Goal: Transaction & Acquisition: Obtain resource

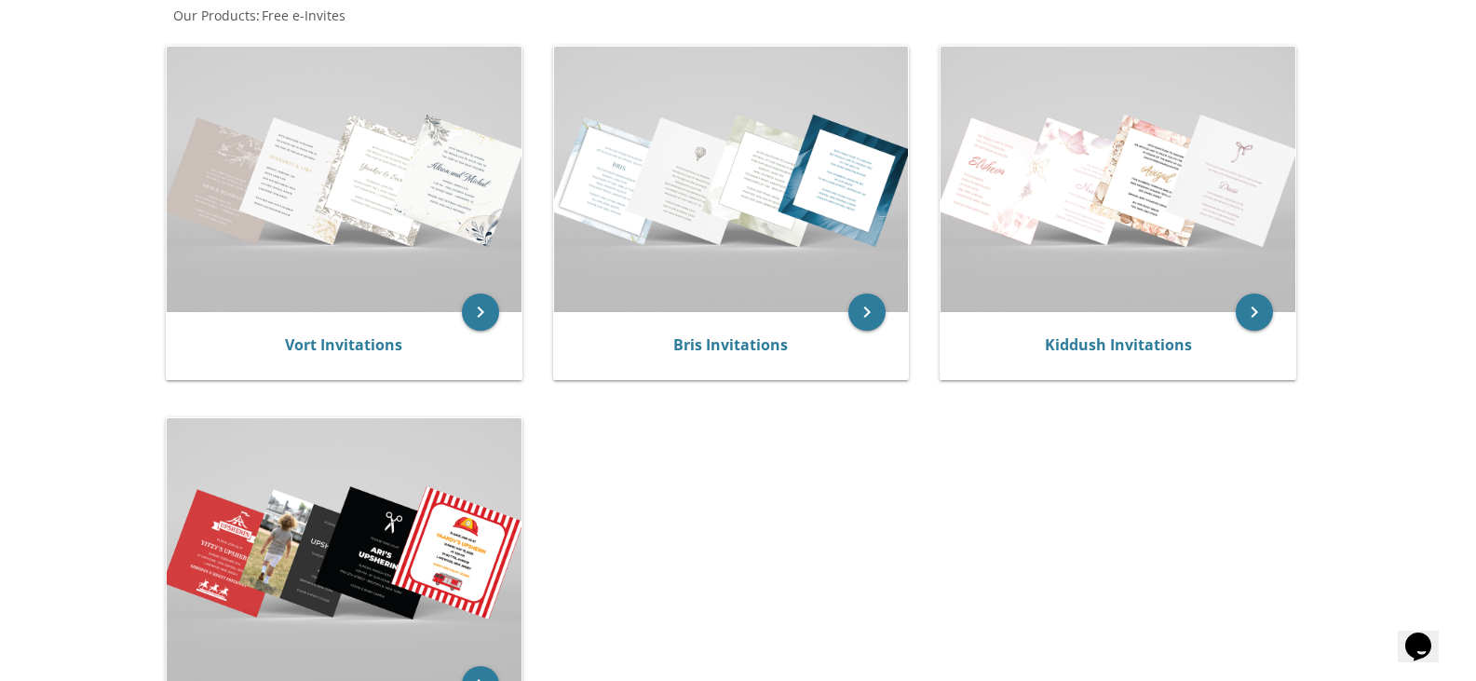
scroll to position [372, 0]
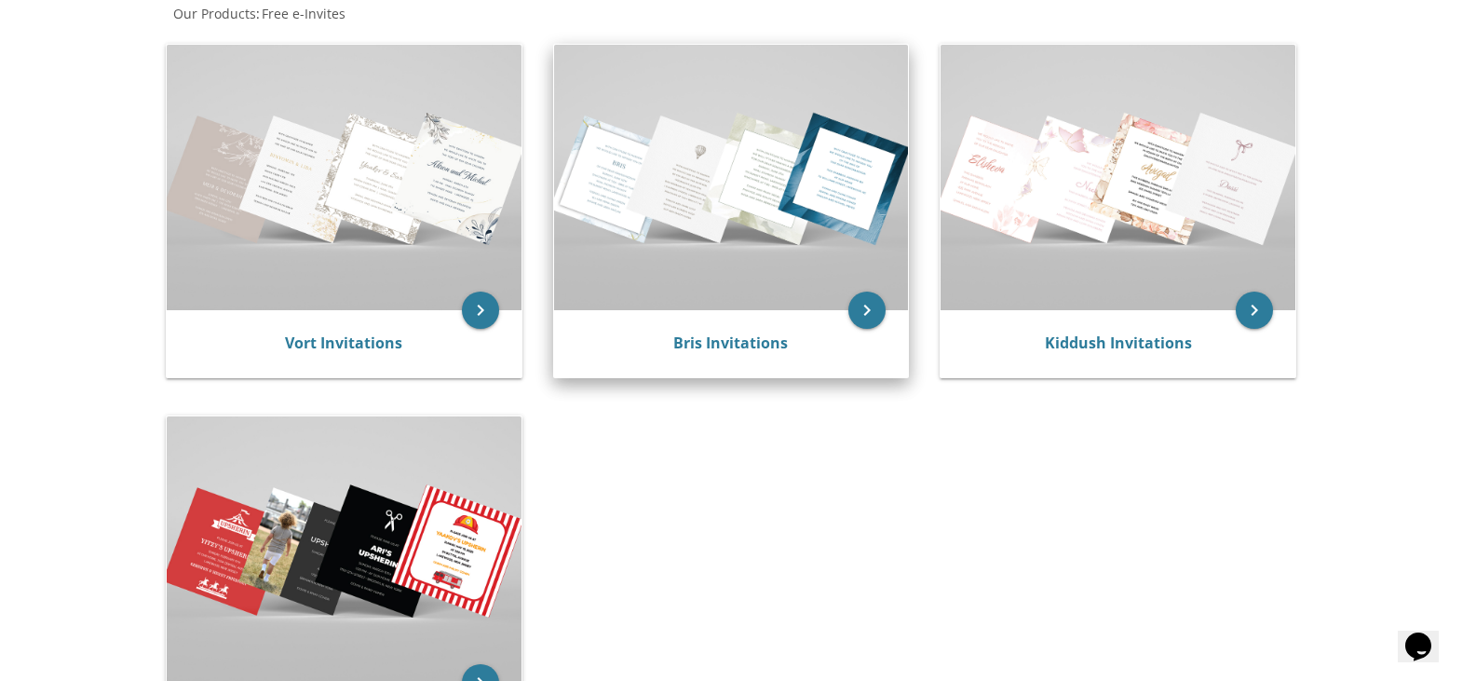
click at [806, 271] on img at bounding box center [731, 177] width 355 height 265
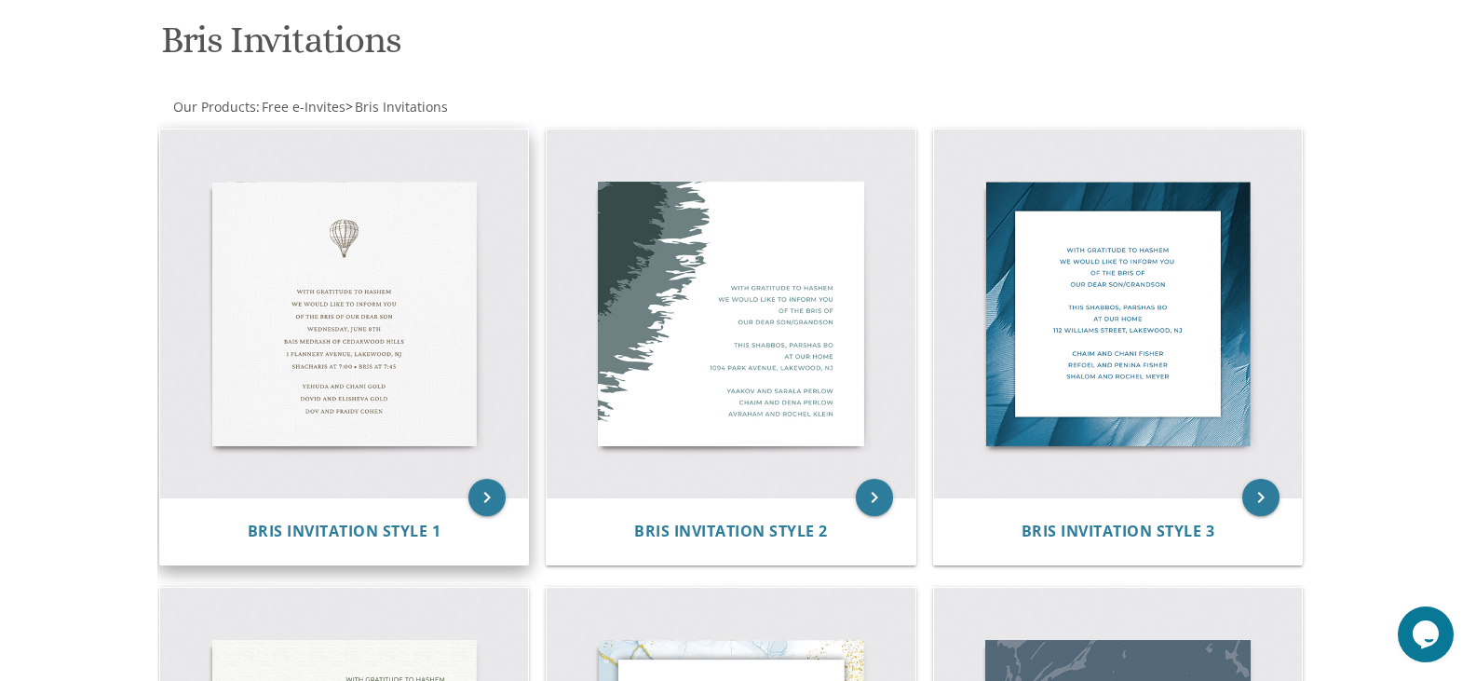
click at [414, 399] on img at bounding box center [344, 313] width 369 height 369
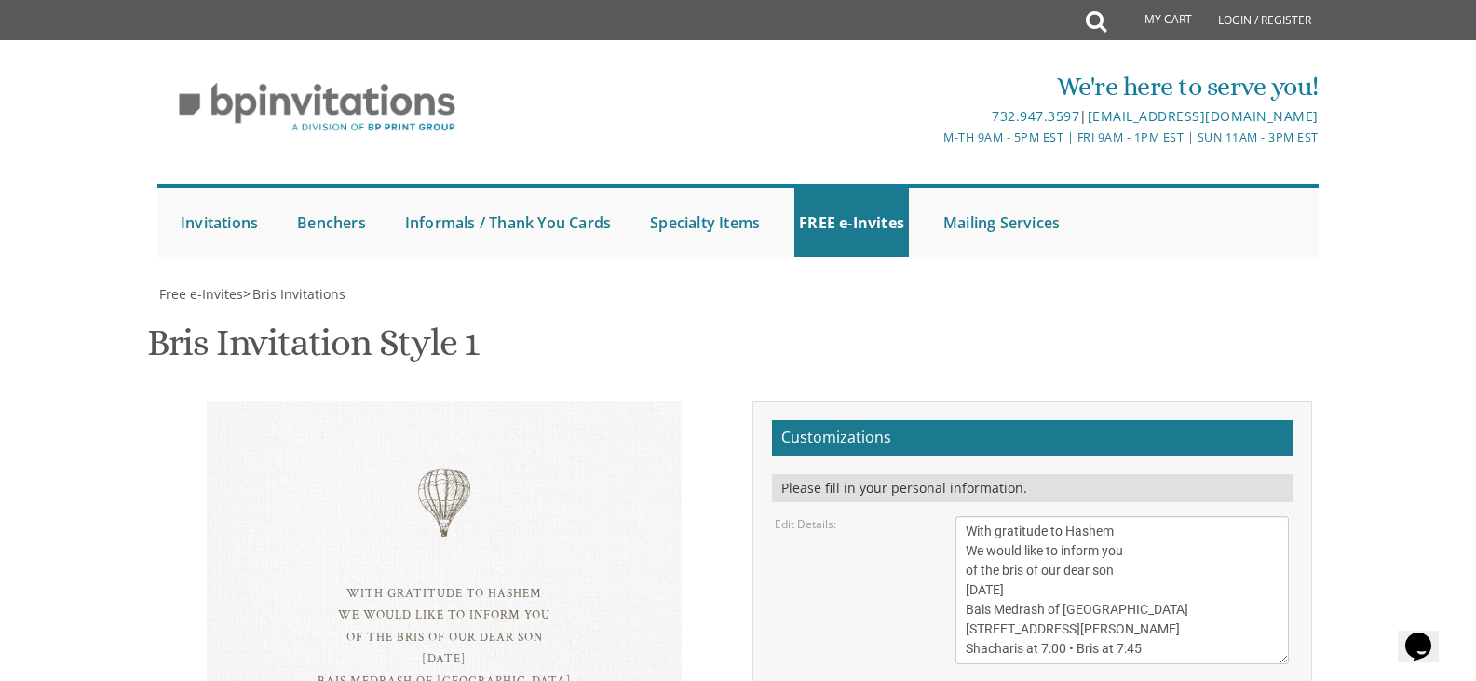
scroll to position [186, 0]
click at [993, 516] on textarea "With gratitude to Hashem We would like to inform you of the bris of our dear so…" at bounding box center [1121, 590] width 333 height 148
click at [1037, 516] on textarea "With gratitude to Hashem We would like to inform you of the bris of our dear so…" at bounding box center [1121, 590] width 333 height 148
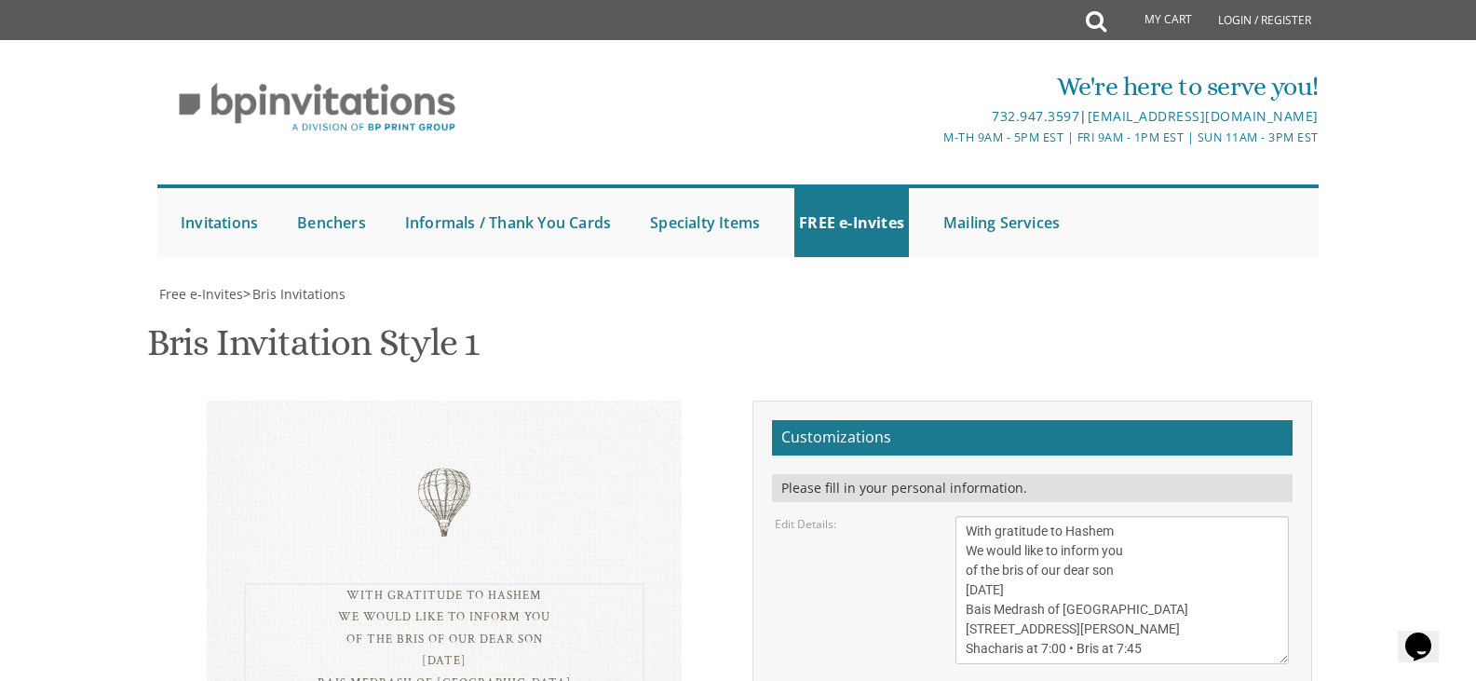
click at [1053, 516] on textarea "With gratitude to Hashem We would like to inform you of the bris of our dear so…" at bounding box center [1121, 590] width 333 height 148
drag, startPoint x: 1072, startPoint y: 455, endPoint x: 1064, endPoint y: 467, distance: 14.2
click at [1064, 516] on textarea "With gratitude to Hashem We would like to inform you of the bris of our dear so…" at bounding box center [1121, 590] width 333 height 148
click at [1075, 516] on textarea "With gratitude to Hashem We would like to inform you of the bris of our dear so…" at bounding box center [1121, 590] width 333 height 148
paste textarea "•"
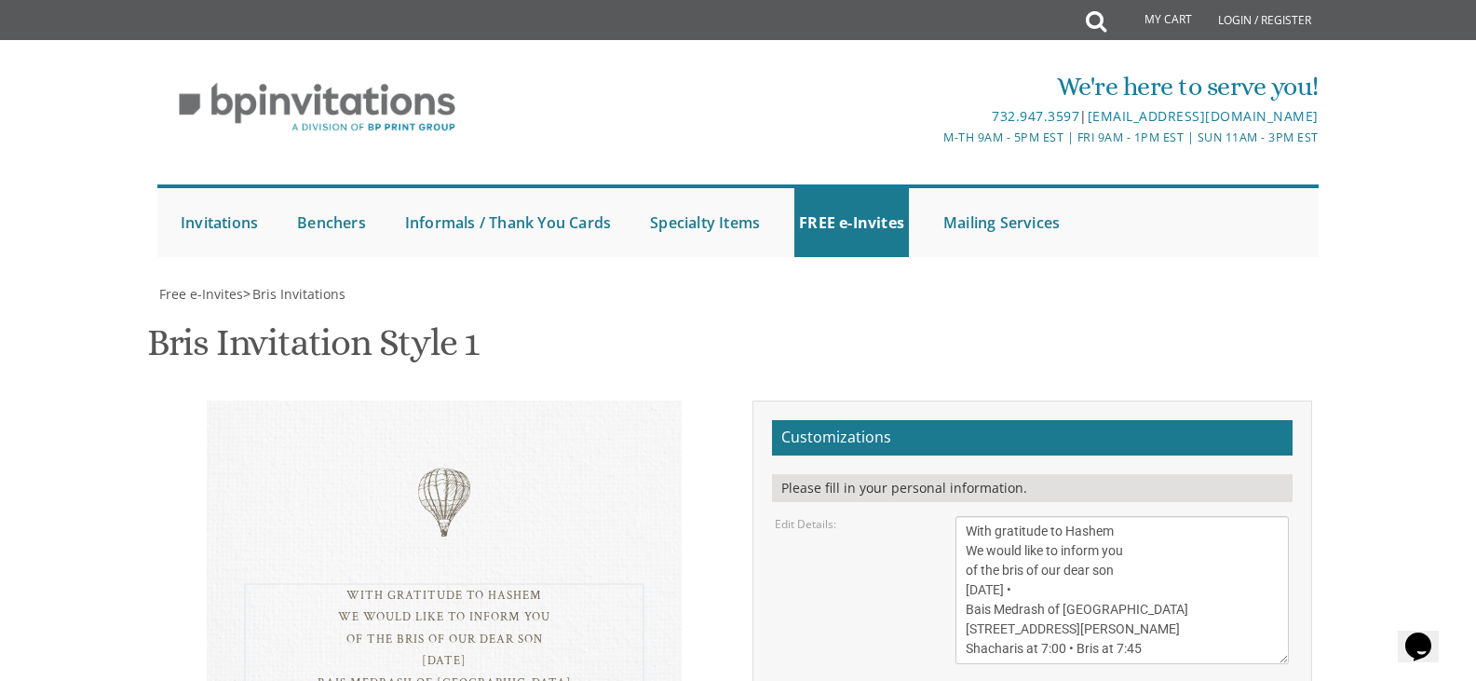
click at [1110, 516] on textarea "With gratitude to Hashem We would like to inform you of the bris of our dear so…" at bounding box center [1121, 590] width 333 height 148
drag, startPoint x: 1044, startPoint y: 427, endPoint x: 1170, endPoint y: 423, distance: 126.7
click at [1170, 516] on textarea "With gratitude to Hashem We would like to inform you of the bris of our dear so…" at bounding box center [1121, 590] width 333 height 148
drag, startPoint x: 966, startPoint y: 440, endPoint x: 1163, endPoint y: 438, distance: 197.4
click at [1163, 516] on textarea "With gratitude to Hashem We would like to inform you of the bris of our dear so…" at bounding box center [1121, 590] width 333 height 148
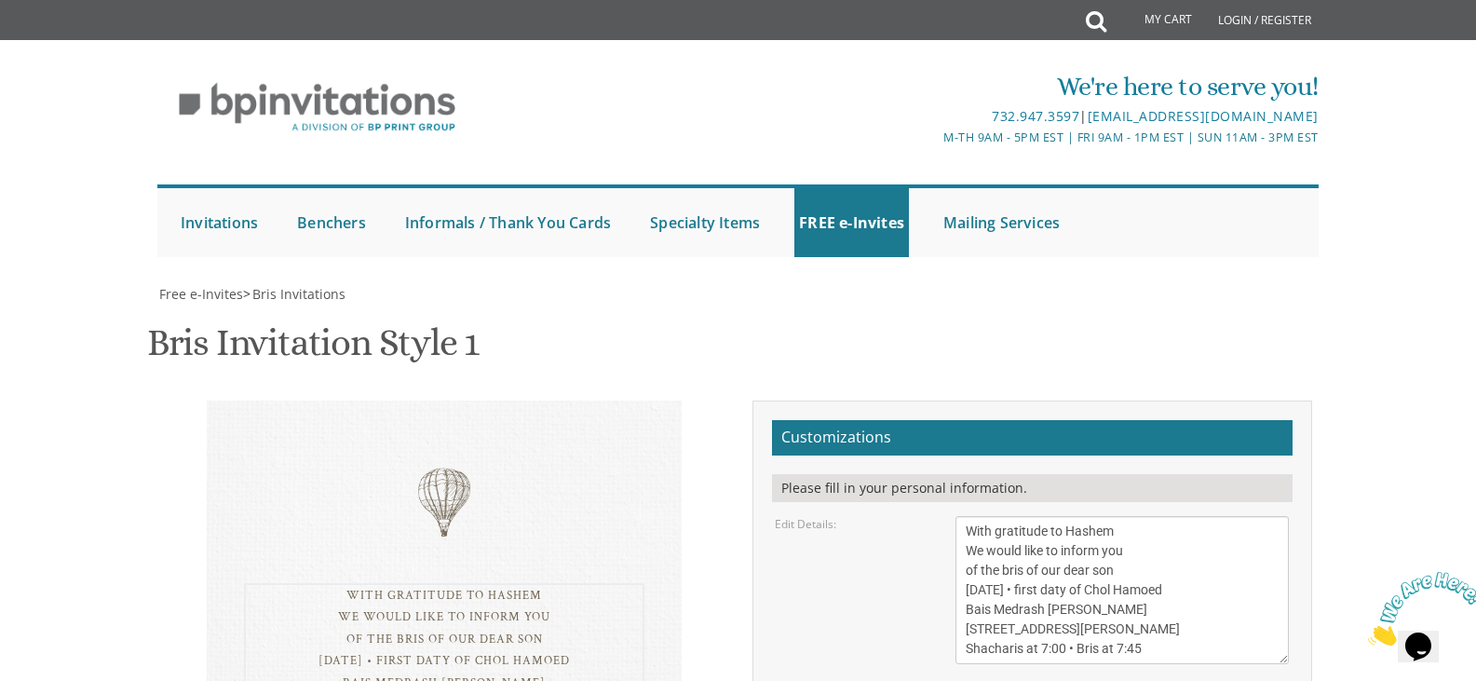
click at [1050, 516] on textarea "With gratitude to Hashem We would like to inform you of the bris of our dear so…" at bounding box center [1121, 590] width 333 height 148
drag, startPoint x: 1069, startPoint y: 444, endPoint x: 955, endPoint y: 445, distance: 113.6
click at [955, 516] on textarea "With gratitude to Hashem We would like to inform you of the bris of our dear so…" at bounding box center [1121, 590] width 333 height 148
drag, startPoint x: 1039, startPoint y: 462, endPoint x: 1062, endPoint y: 465, distance: 23.4
click at [1062, 516] on textarea "With gratitude to Hashem We would like to inform you of the bris of our dear so…" at bounding box center [1121, 590] width 333 height 148
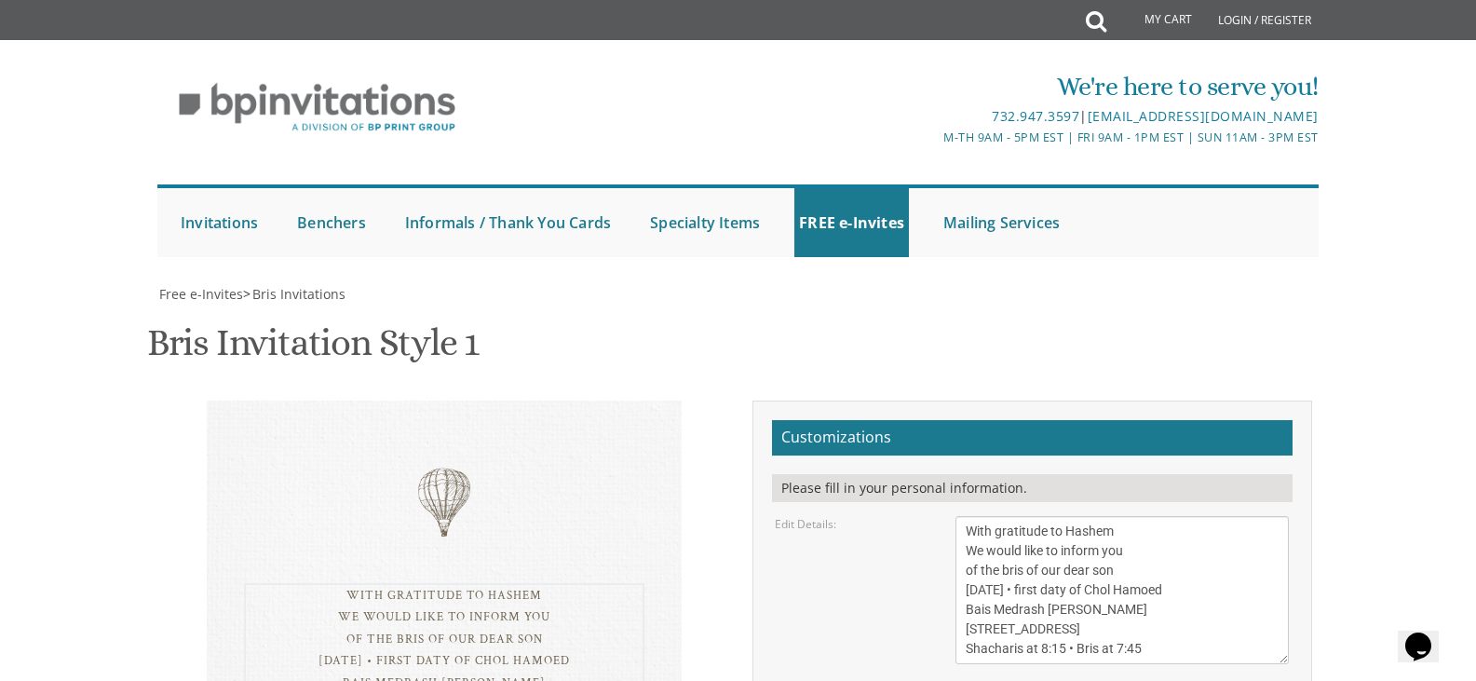
drag, startPoint x: 1114, startPoint y: 465, endPoint x: 1140, endPoint y: 469, distance: 26.5
click at [1140, 516] on textarea "With gratitude to Hashem We would like to inform you of the bris of our dear so…" at bounding box center [1121, 590] width 333 height 148
click at [1123, 516] on textarea "With gratitude to Hashem We would like to inform you of the bris of our dear so…" at bounding box center [1121, 590] width 333 height 148
type textarea "With gratitude to Hashem We would like to inform you of the bris of our dear so…"
